Goal: Navigation & Orientation: Find specific page/section

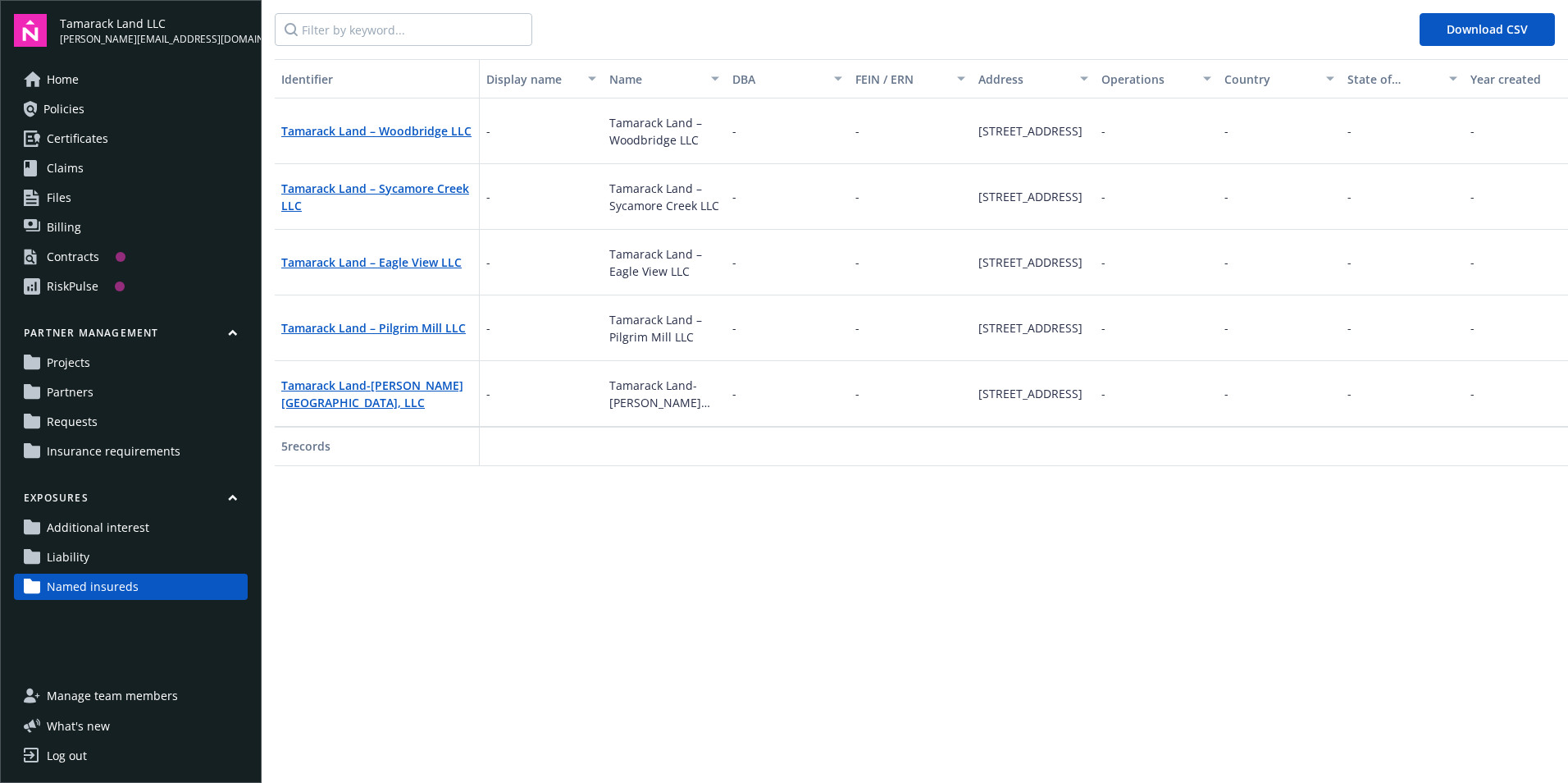
click at [50, 75] on span "Home" at bounding box center [62, 79] width 32 height 27
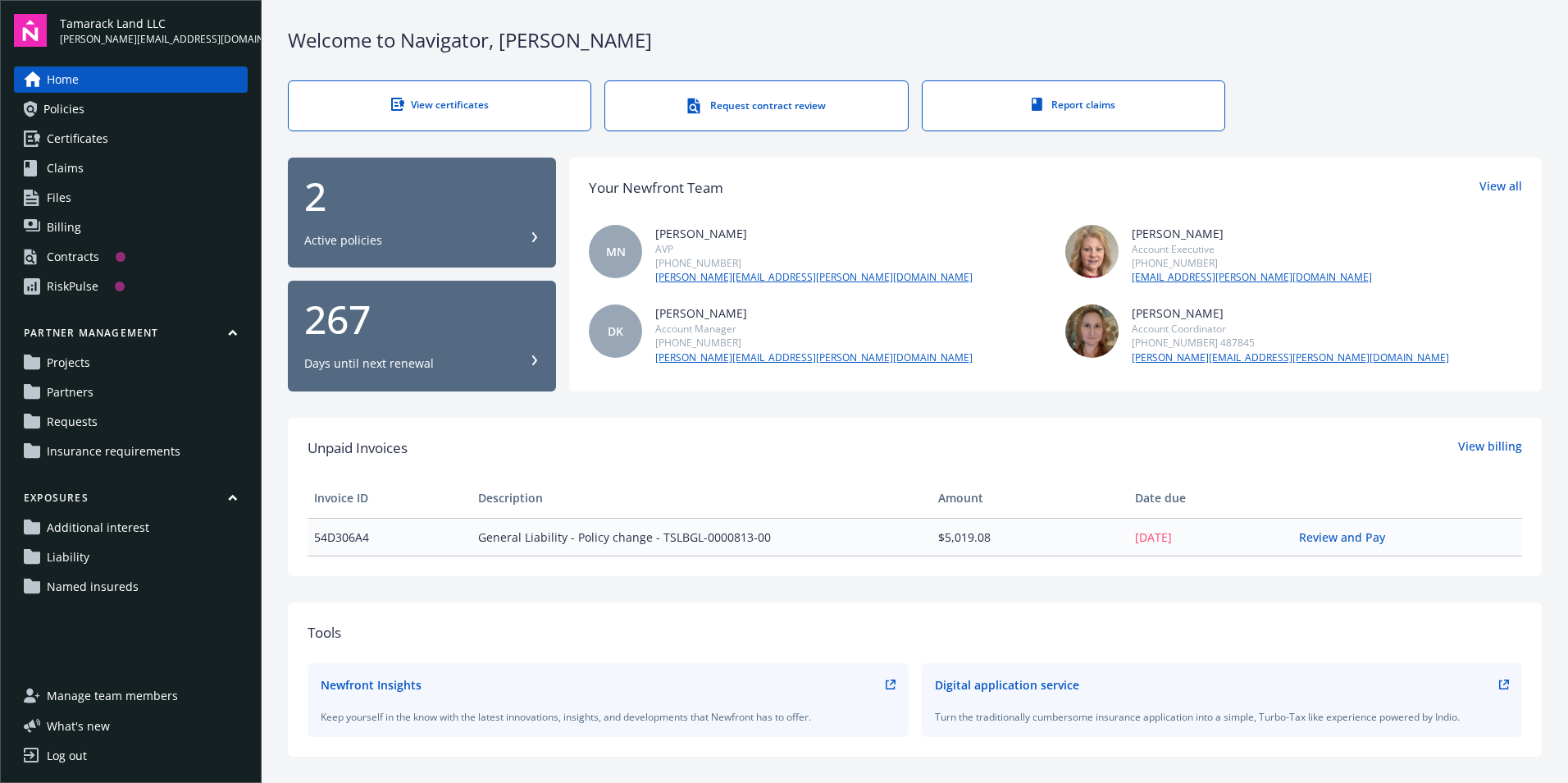
scroll to position [355, 0]
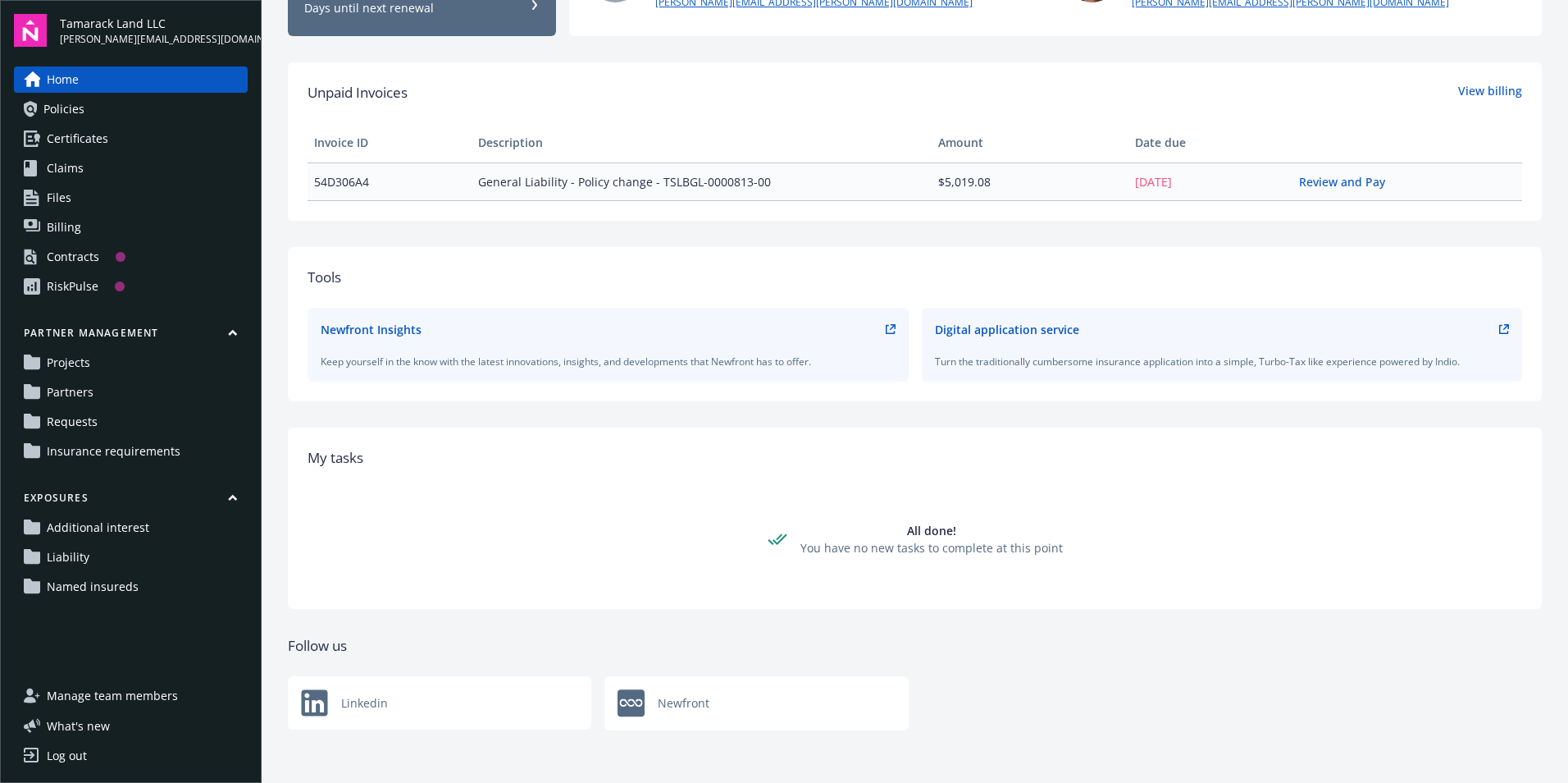
click at [117, 363] on link "Projects" at bounding box center [130, 363] width 234 height 27
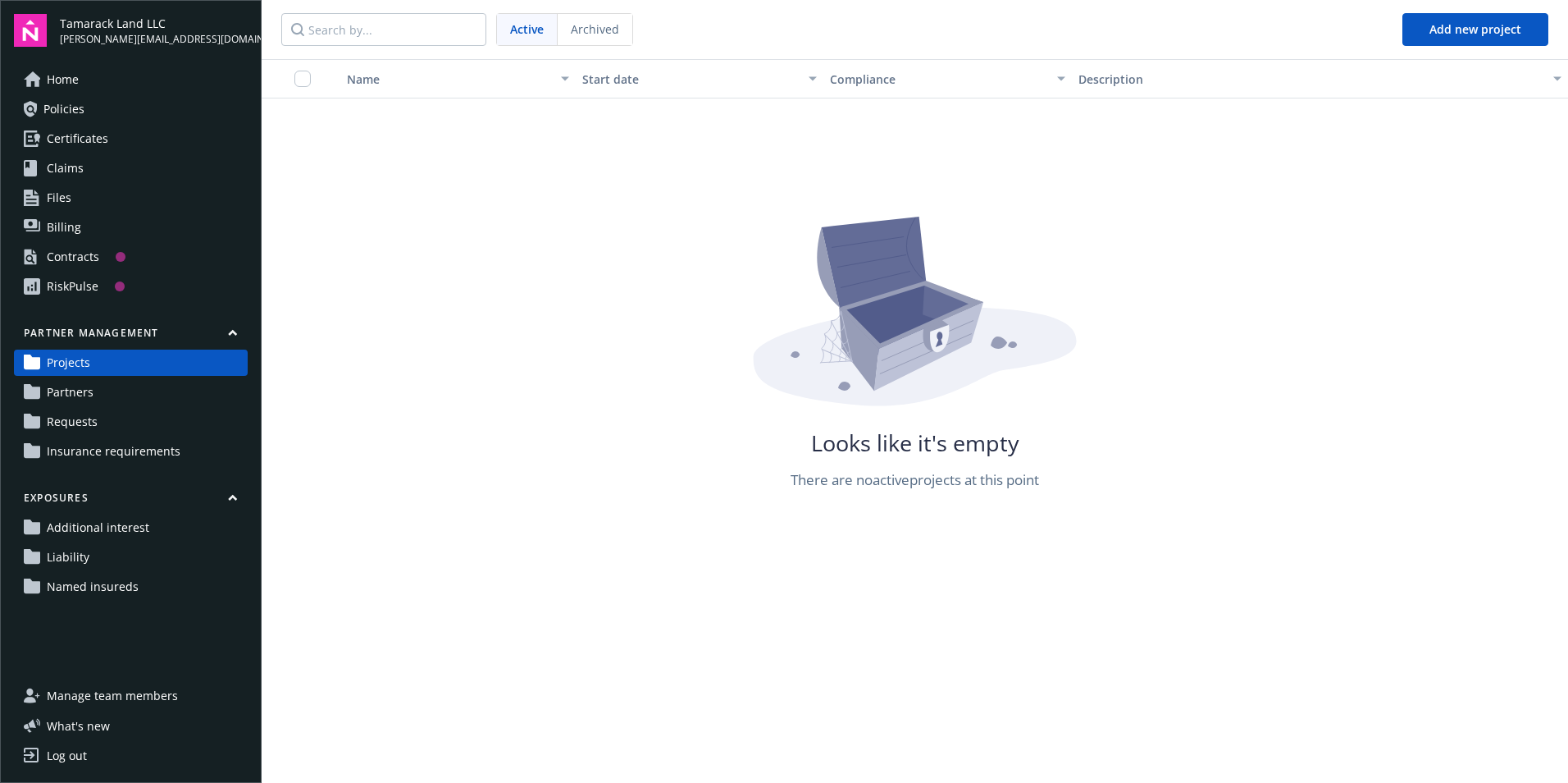
click at [62, 396] on span "Partners" at bounding box center [70, 392] width 47 height 27
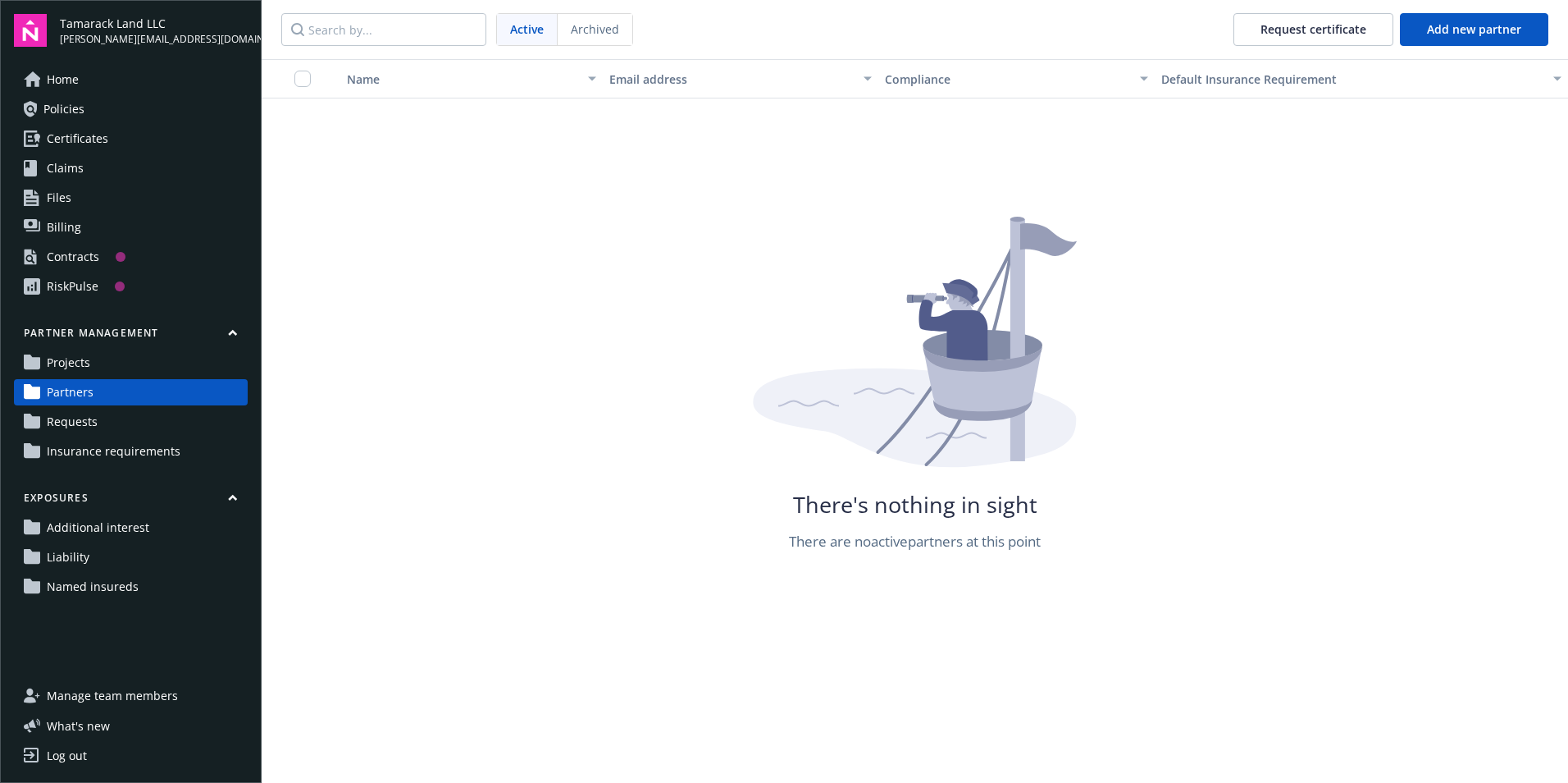
click at [60, 428] on span "Requests" at bounding box center [72, 421] width 50 height 27
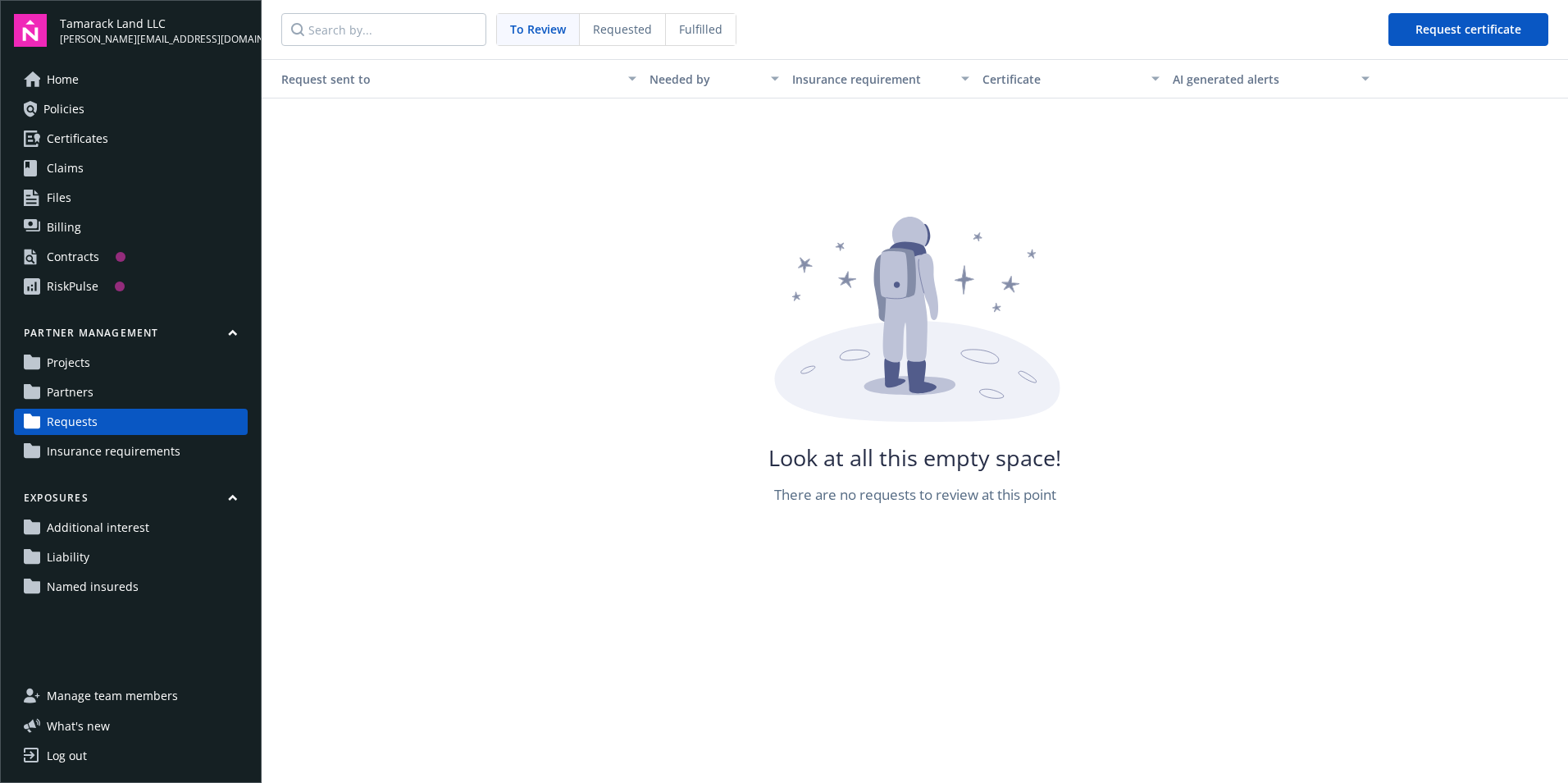
click at [60, 454] on span "Insurance requirements" at bounding box center [114, 451] width 134 height 27
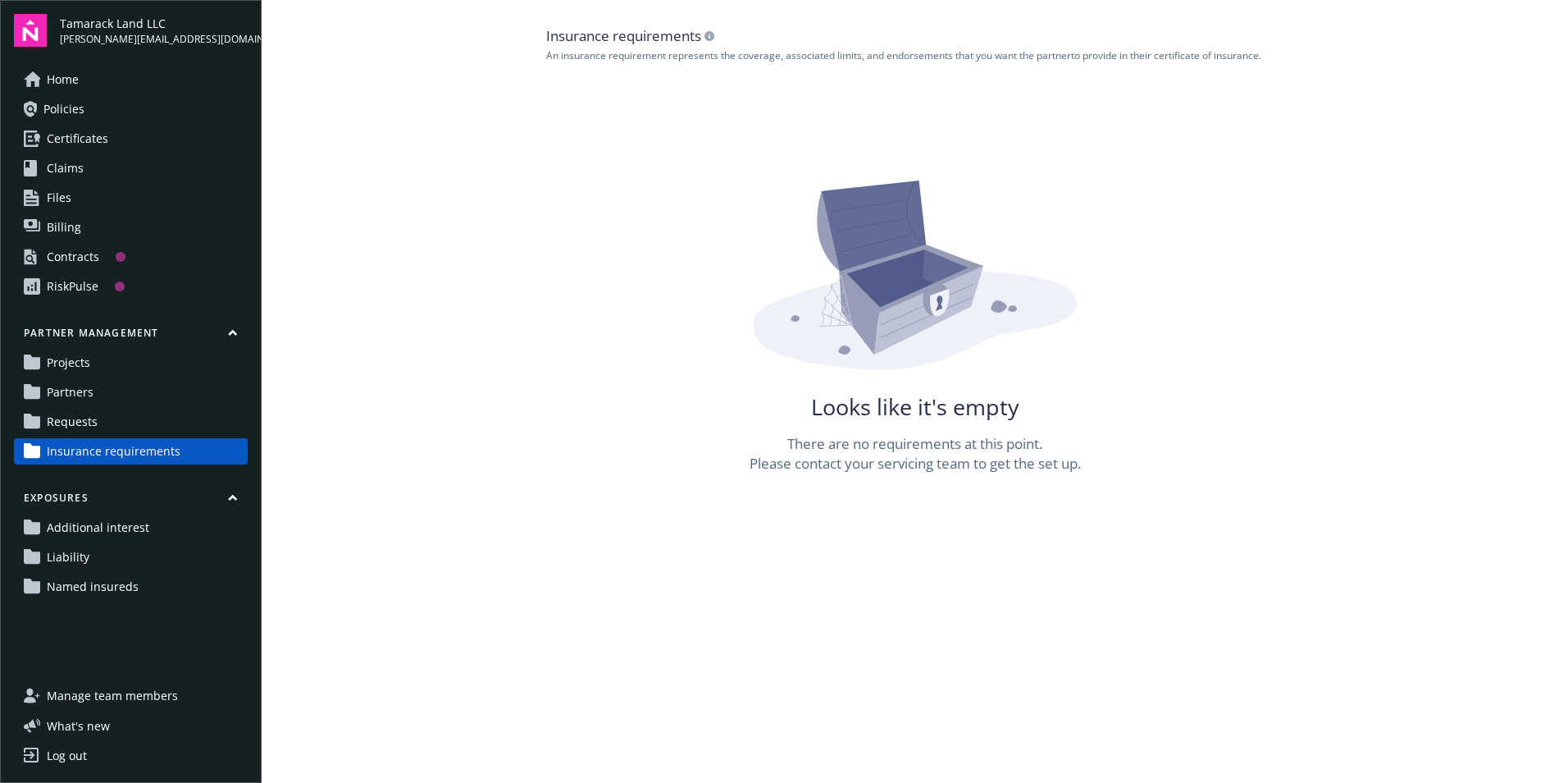
click at [88, 168] on link "Claims" at bounding box center [130, 168] width 234 height 27
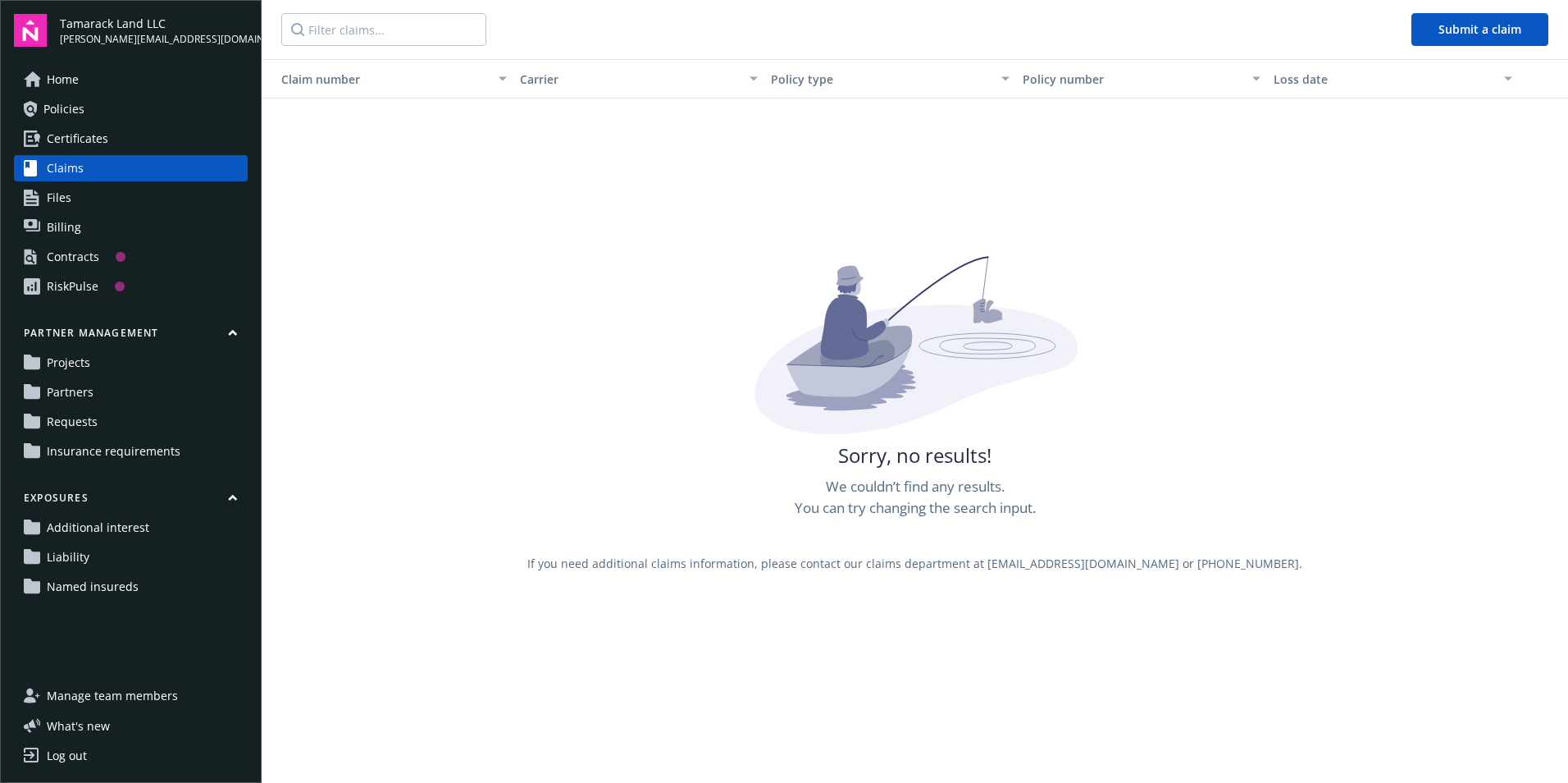
click at [89, 145] on span "Certificates" at bounding box center [77, 139] width 61 height 27
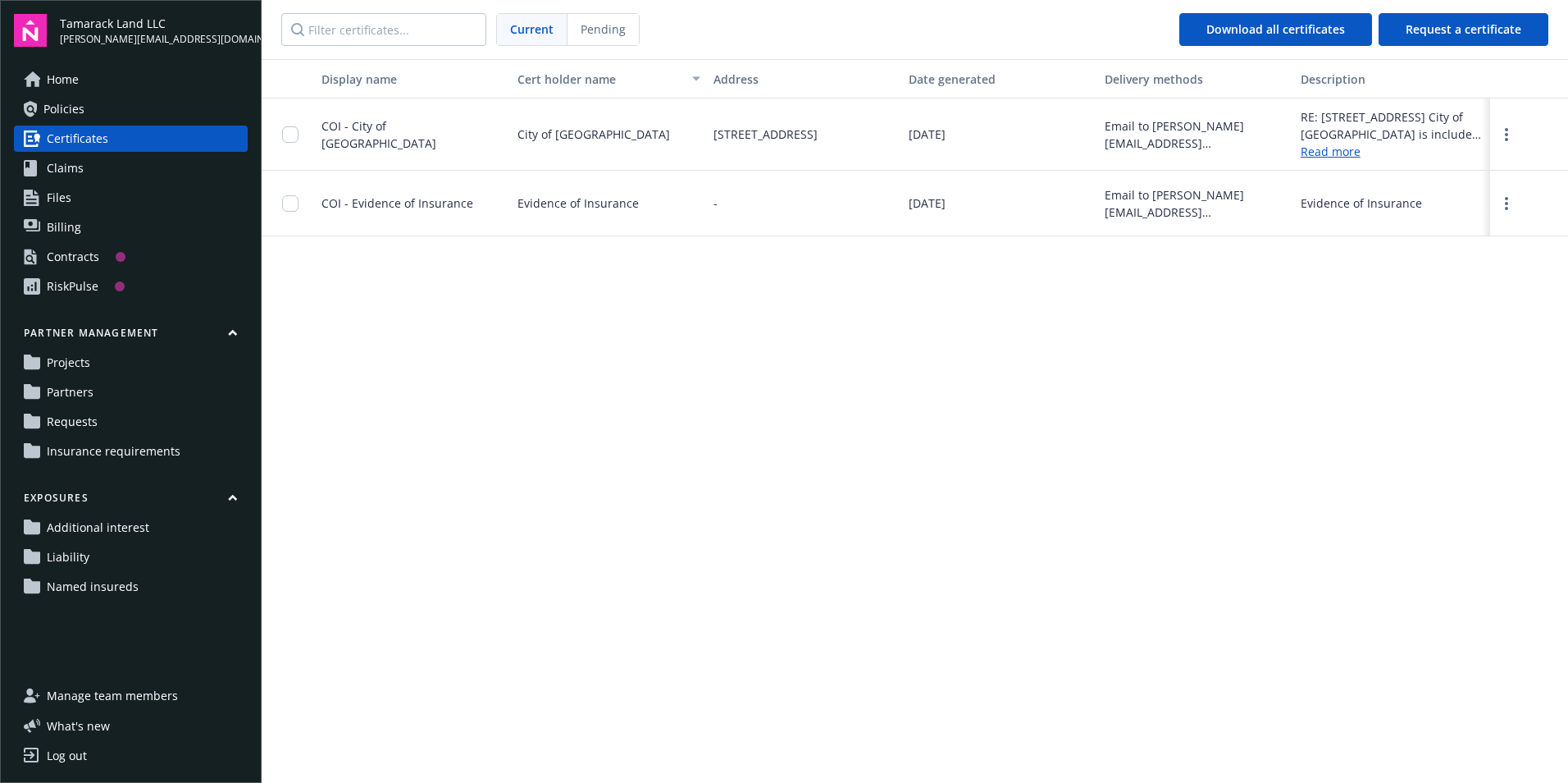
click at [102, 114] on link "Policies" at bounding box center [130, 109] width 234 height 27
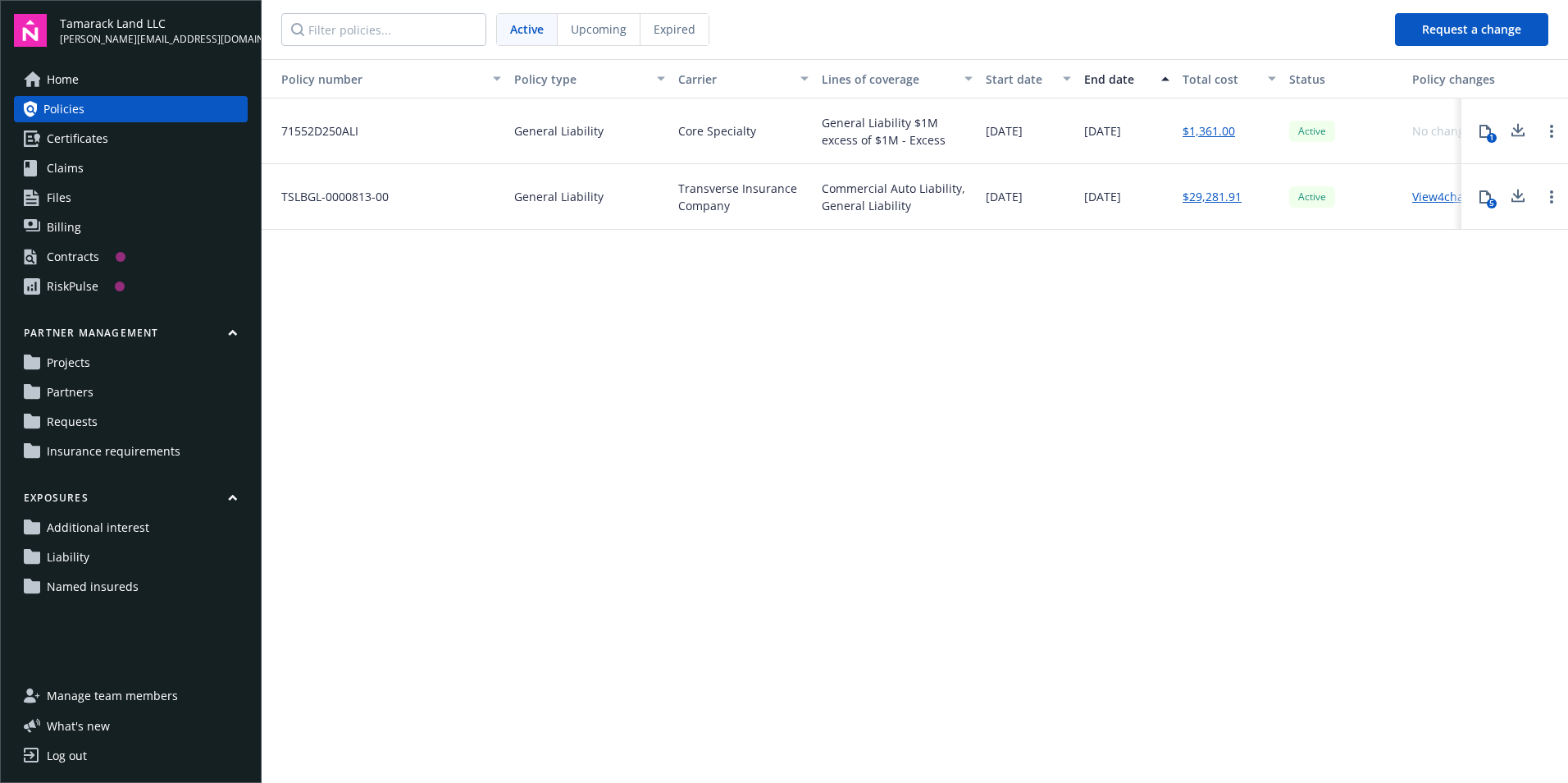
click at [102, 81] on link "Home" at bounding box center [130, 79] width 234 height 27
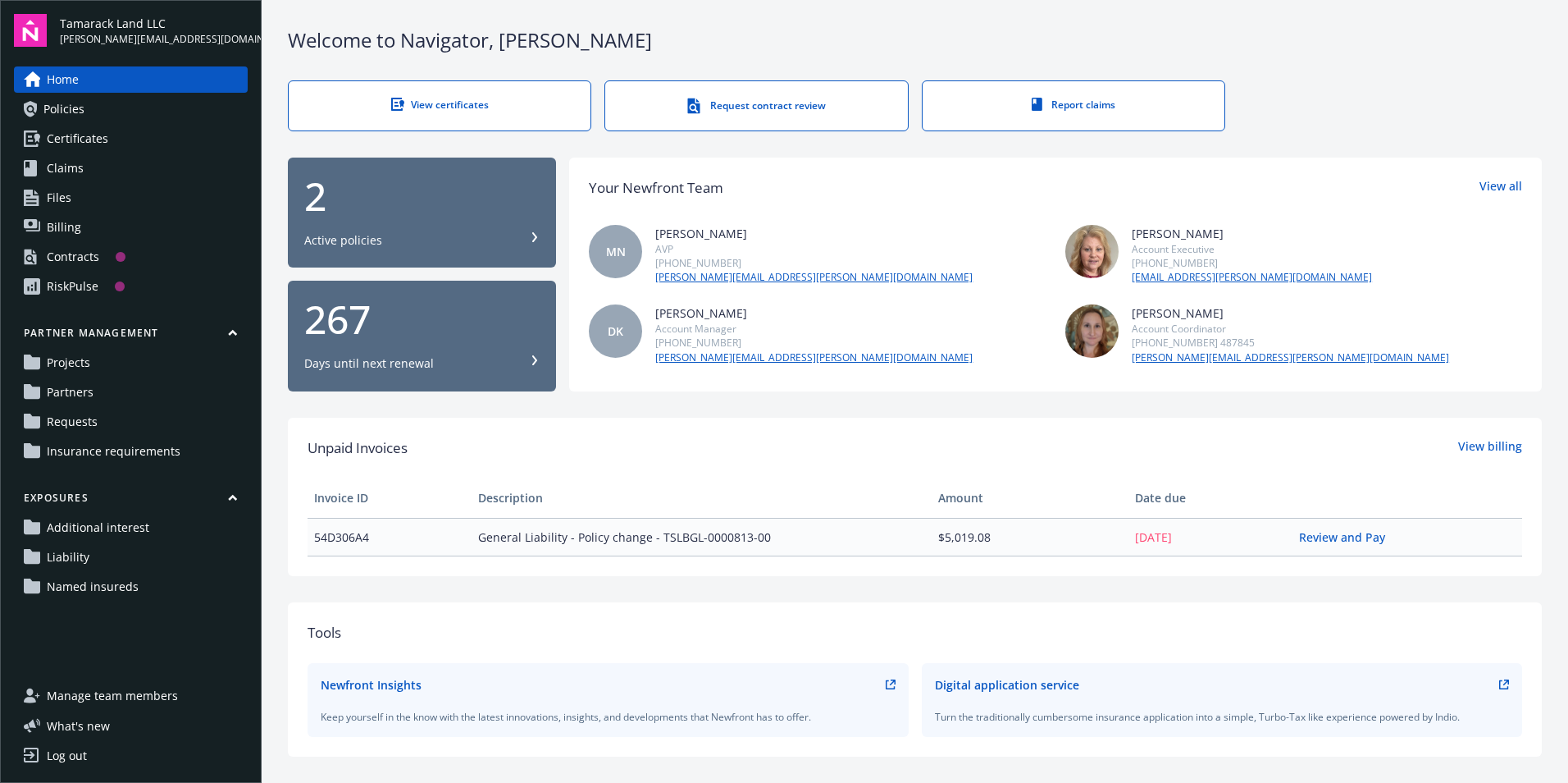
click at [1388, 66] on div "Welcome to Navigator , Mary View certificates Request contract review Report cl…" at bounding box center [915, 568] width 1307 height 1137
click at [442, 104] on div "View certificates" at bounding box center [439, 104] width 236 height 14
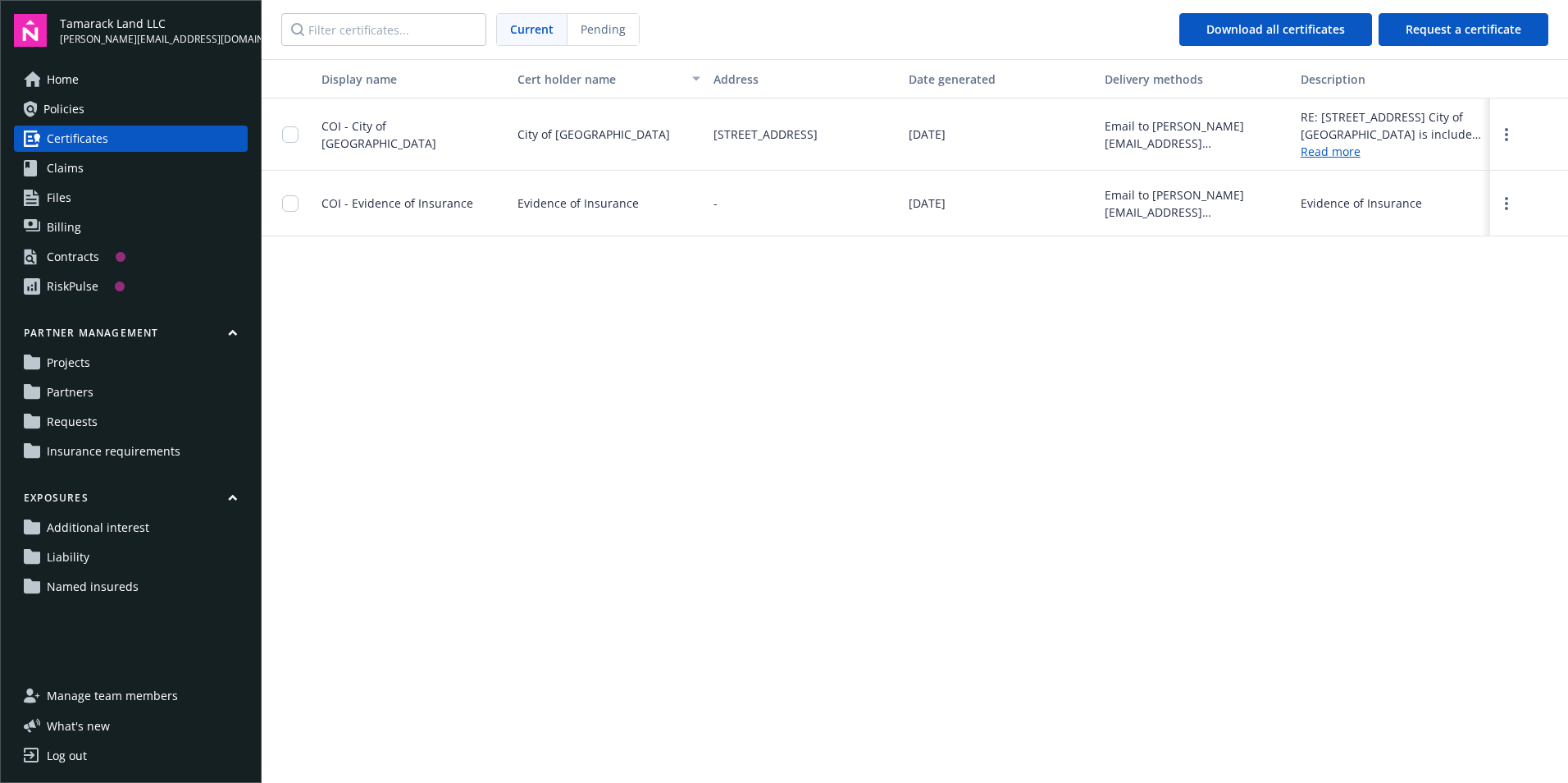
click at [98, 584] on span "Named insureds" at bounding box center [93, 587] width 92 height 27
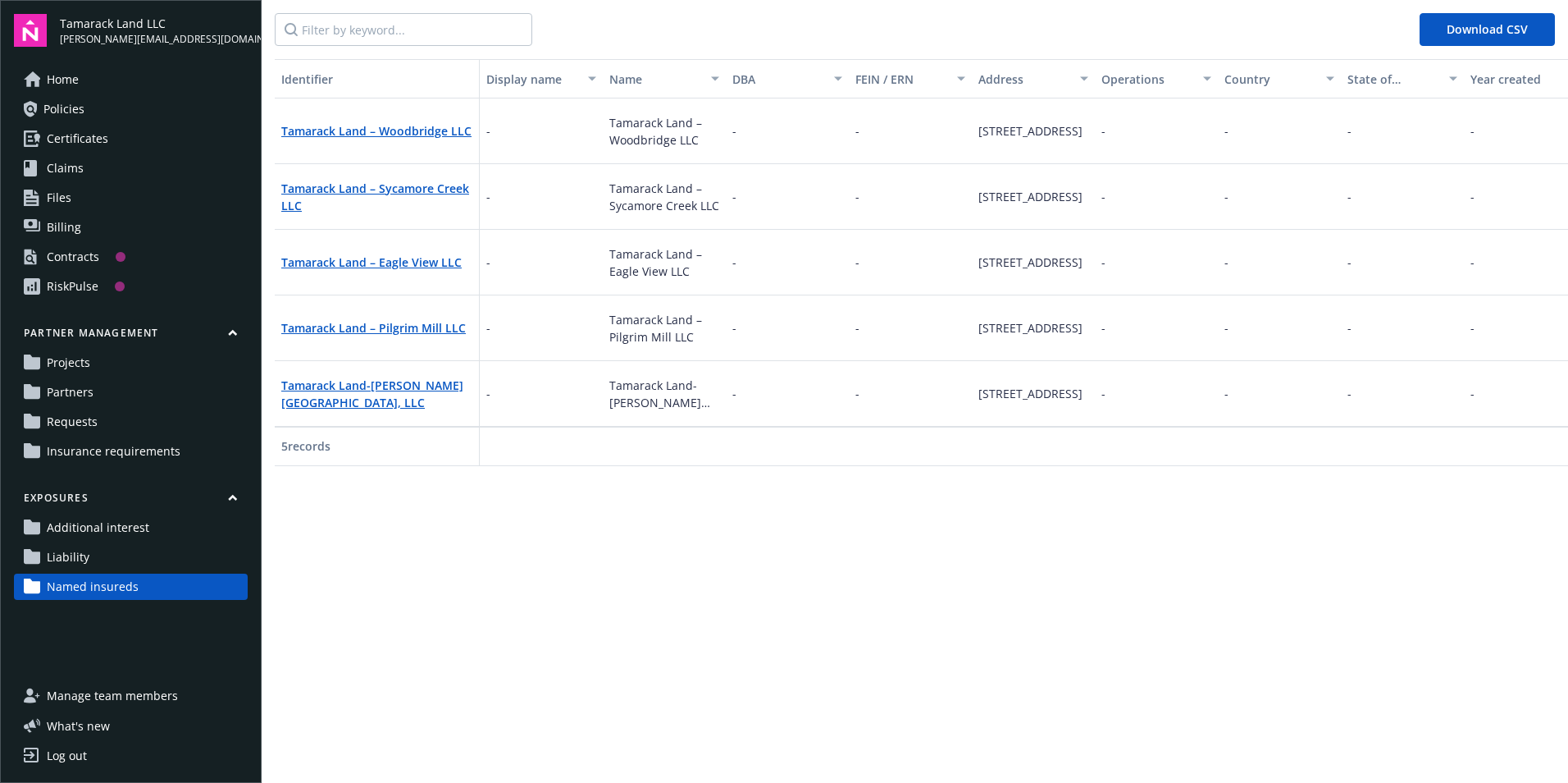
click at [126, 364] on link "Projects" at bounding box center [130, 363] width 234 height 27
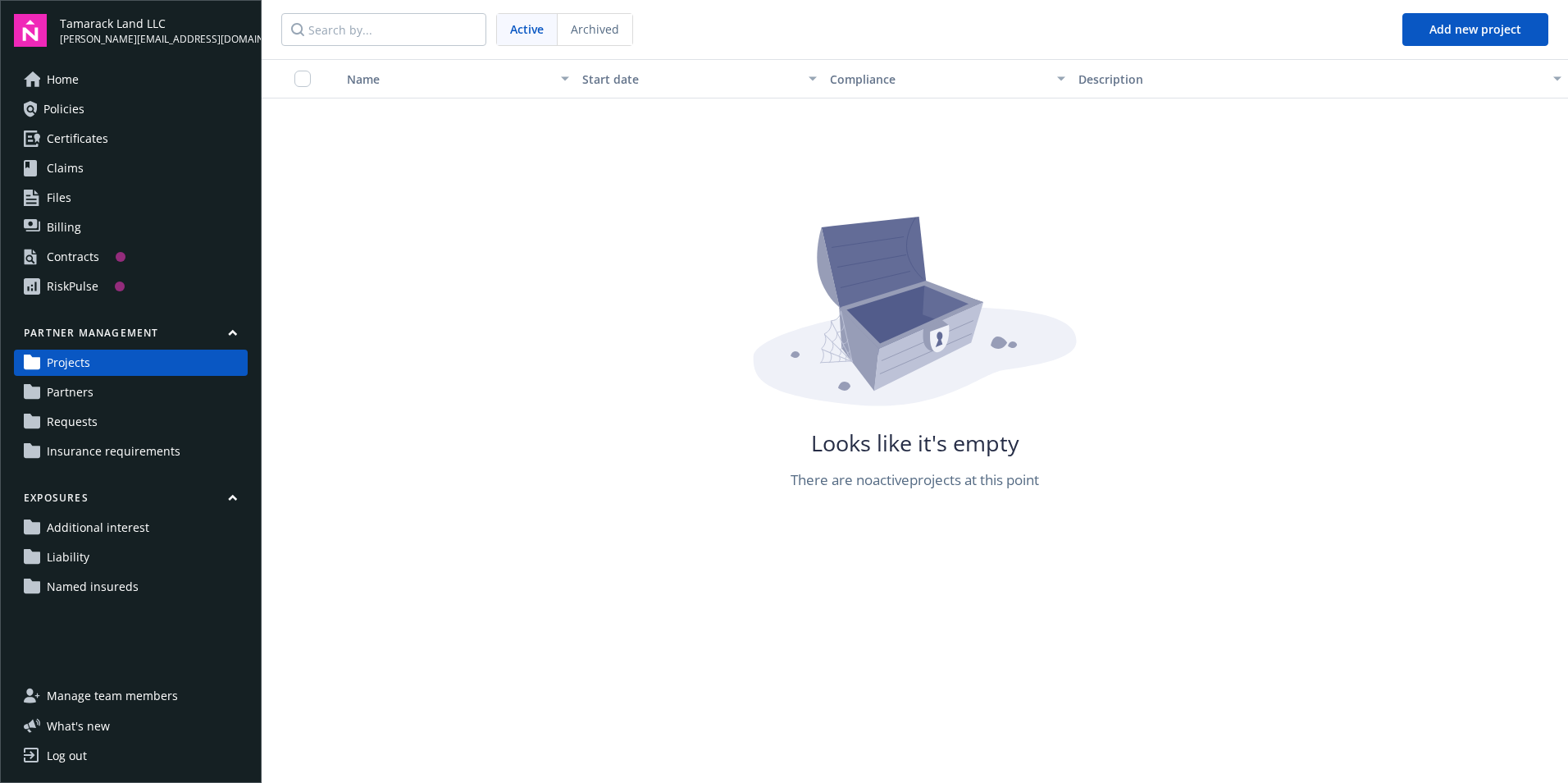
click at [128, 594] on span "Named insureds" at bounding box center [93, 587] width 92 height 27
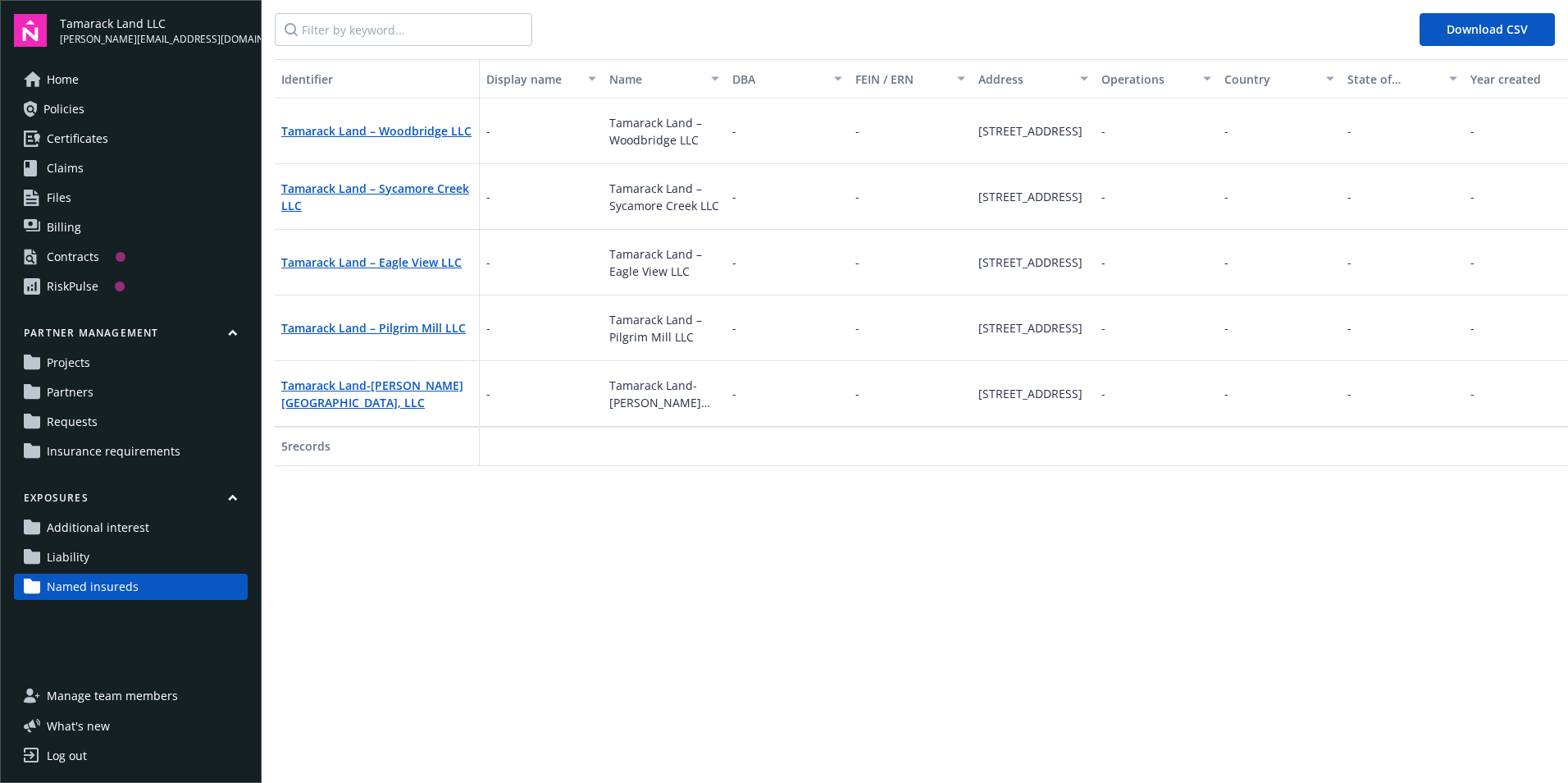
click at [132, 367] on link "Projects" at bounding box center [130, 363] width 234 height 27
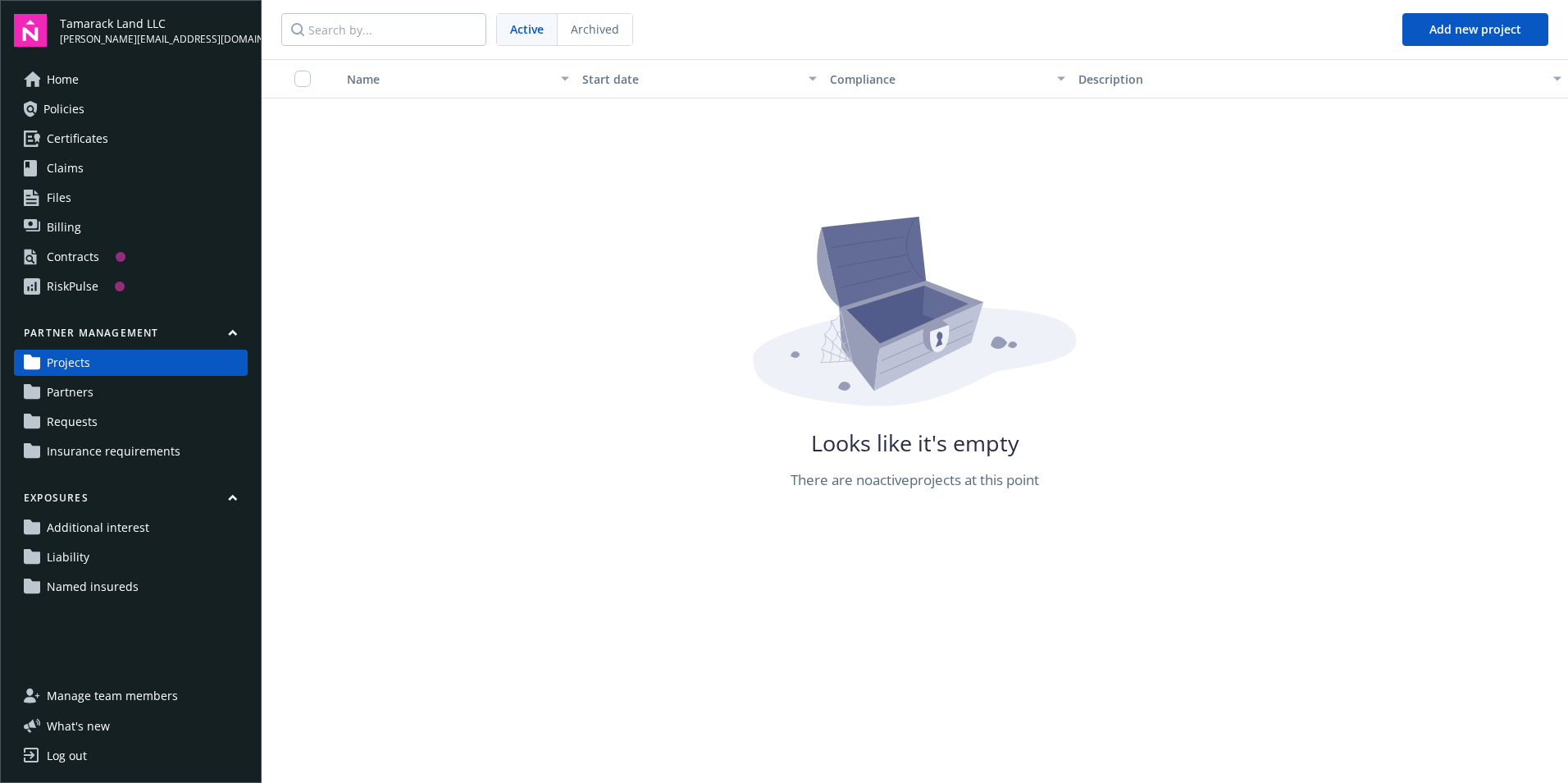
drag, startPoint x: 85, startPoint y: 332, endPoint x: 48, endPoint y: 331, distance: 37.0
click at [48, 331] on button "Partner management" at bounding box center [130, 336] width 234 height 20
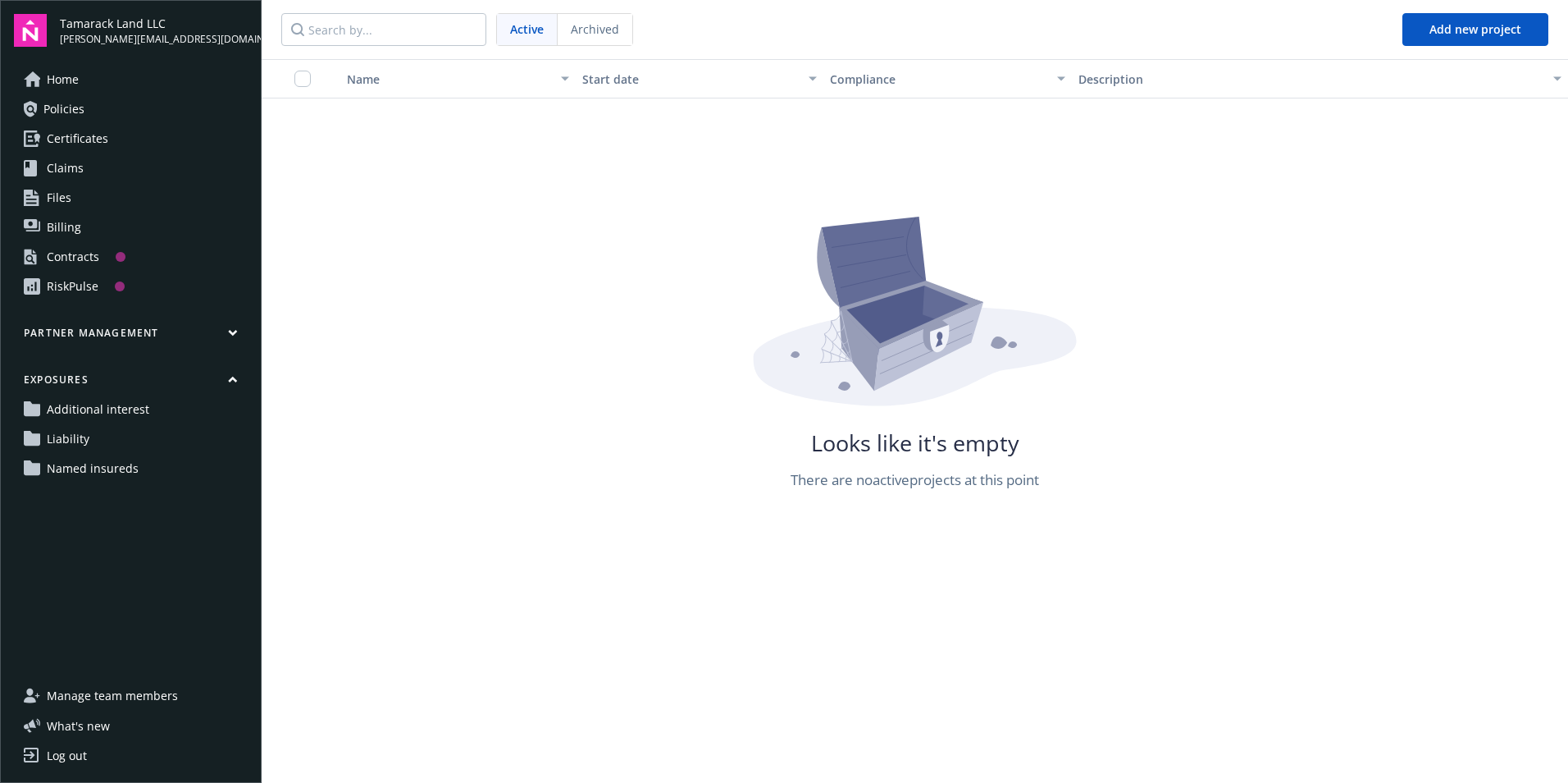
click at [48, 331] on button "Partner management" at bounding box center [130, 336] width 234 height 20
